Goal: Task Accomplishment & Management: Use online tool/utility

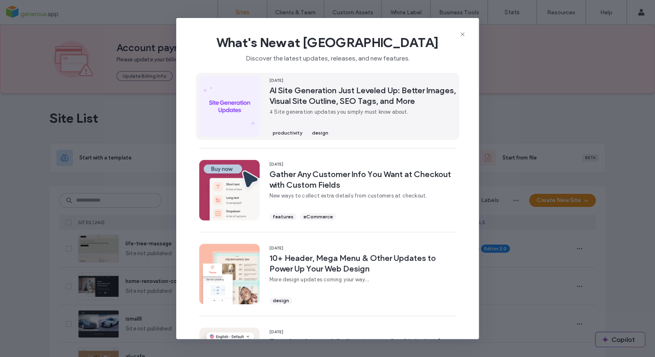
click at [314, 109] on span "4 Site generation updates you simply must know about." at bounding box center [362, 112] width 186 height 8
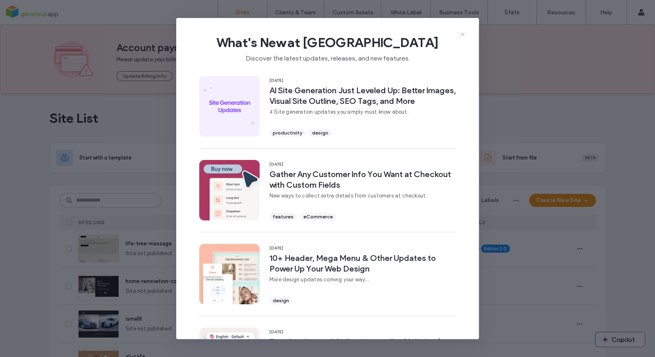
click at [464, 32] on icon at bounding box center [462, 34] width 7 height 7
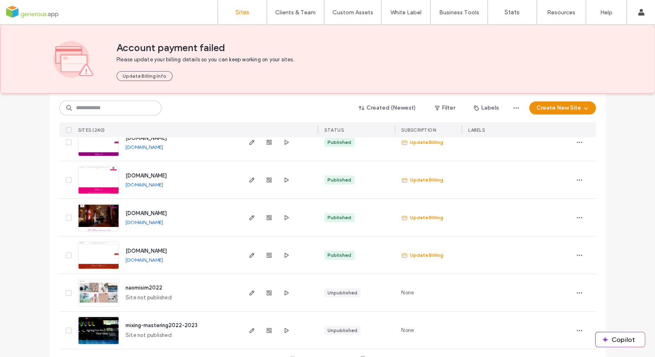
scroll to position [2721, 0]
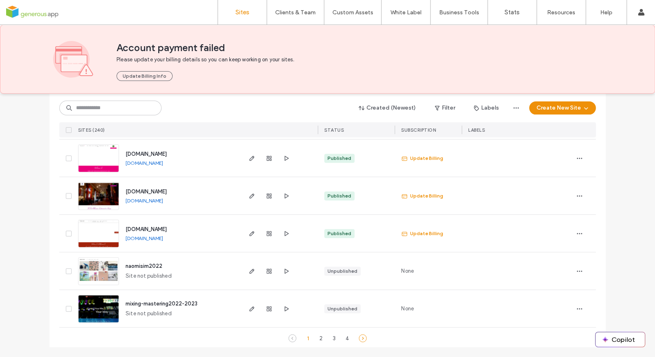
click at [358, 339] on icon at bounding box center [362, 338] width 8 height 8
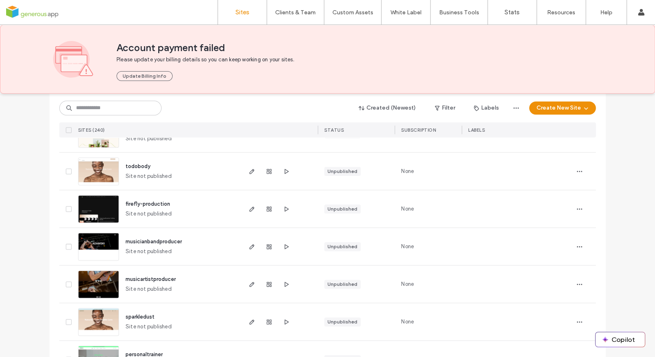
scroll to position [0, 0]
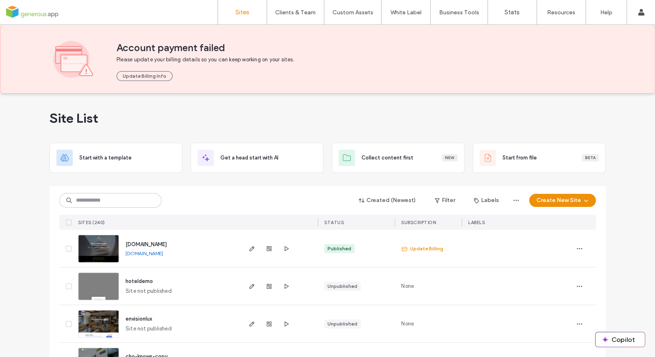
drag, startPoint x: 248, startPoint y: 247, endPoint x: 246, endPoint y: 239, distance: 8.0
click at [248, 247] on icon "button" at bounding box center [251, 248] width 7 height 7
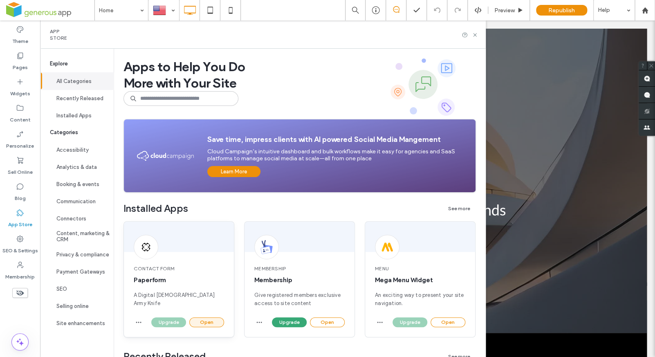
click at [208, 323] on button "Open" at bounding box center [206, 322] width 35 height 10
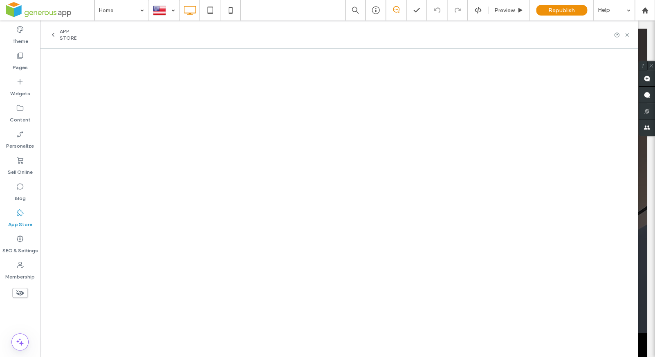
click at [58, 37] on div "App Store" at bounding box center [67, 34] width 35 height 13
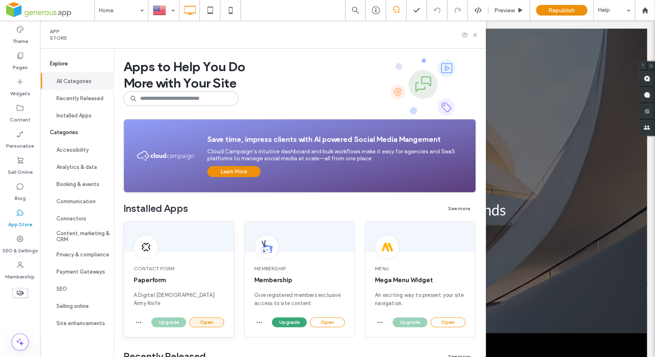
click at [206, 319] on button "Open" at bounding box center [206, 322] width 35 height 10
